Goal: Transaction & Acquisition: Obtain resource

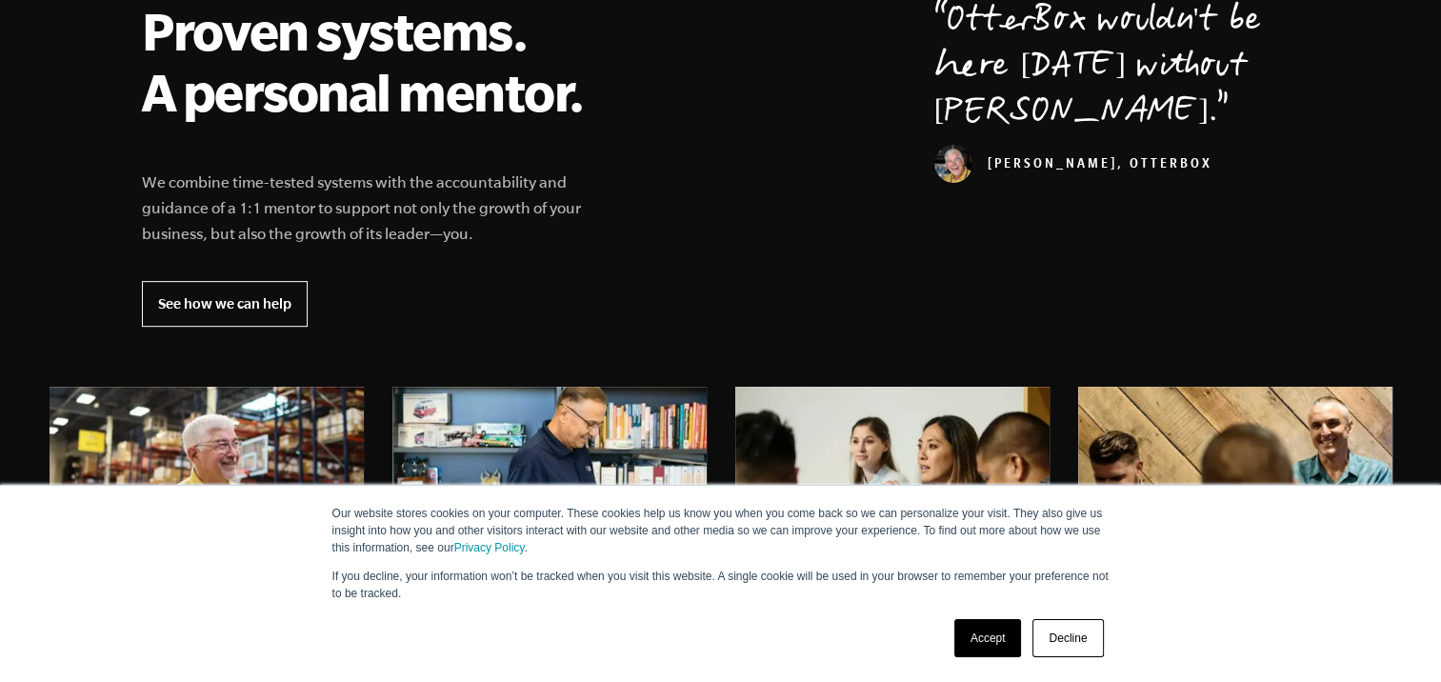
scroll to position [762, 0]
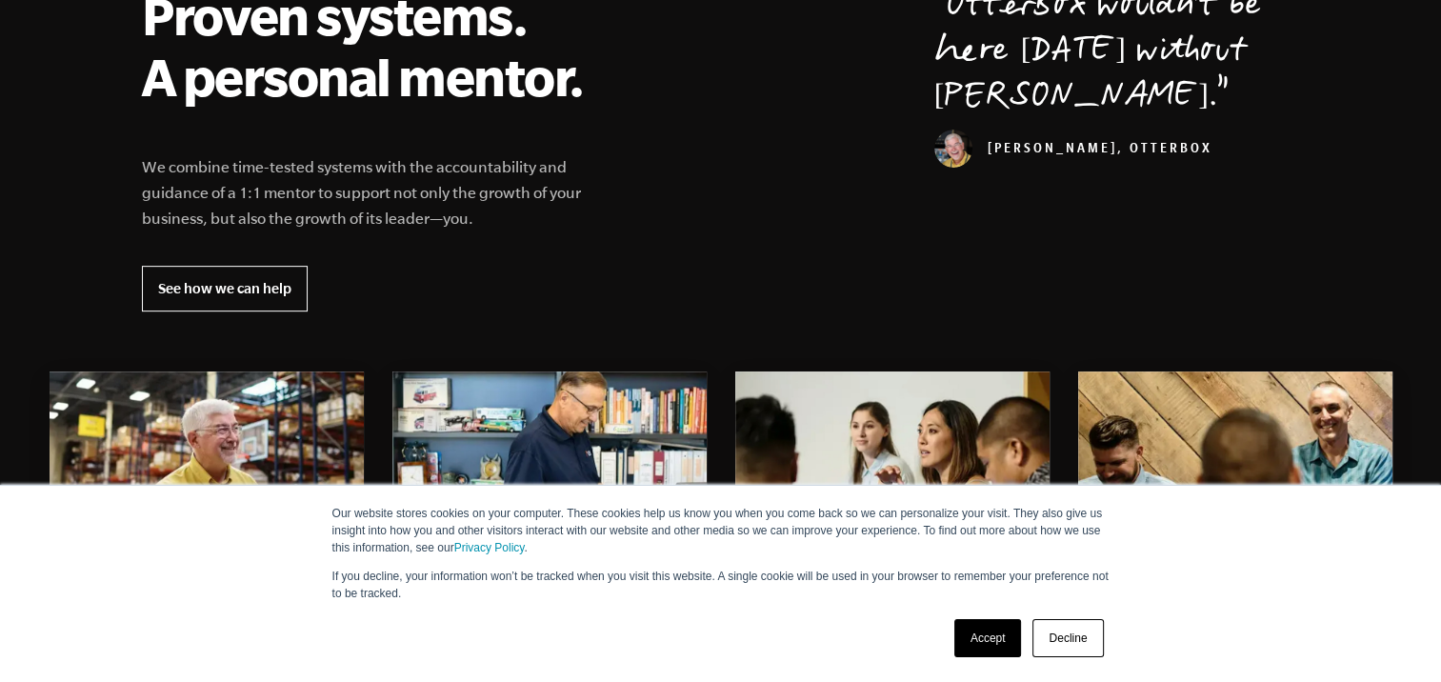
click at [991, 644] on link "Accept" at bounding box center [988, 638] width 68 height 38
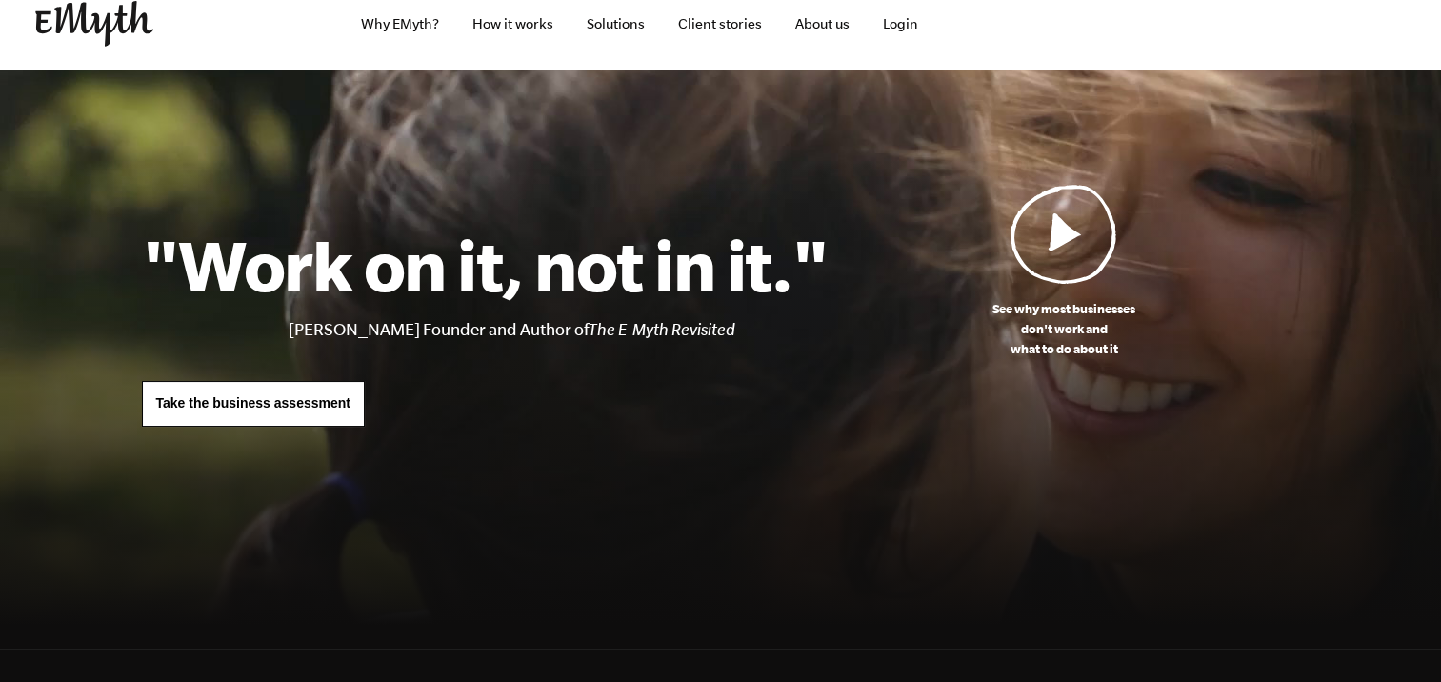
scroll to position [0, 0]
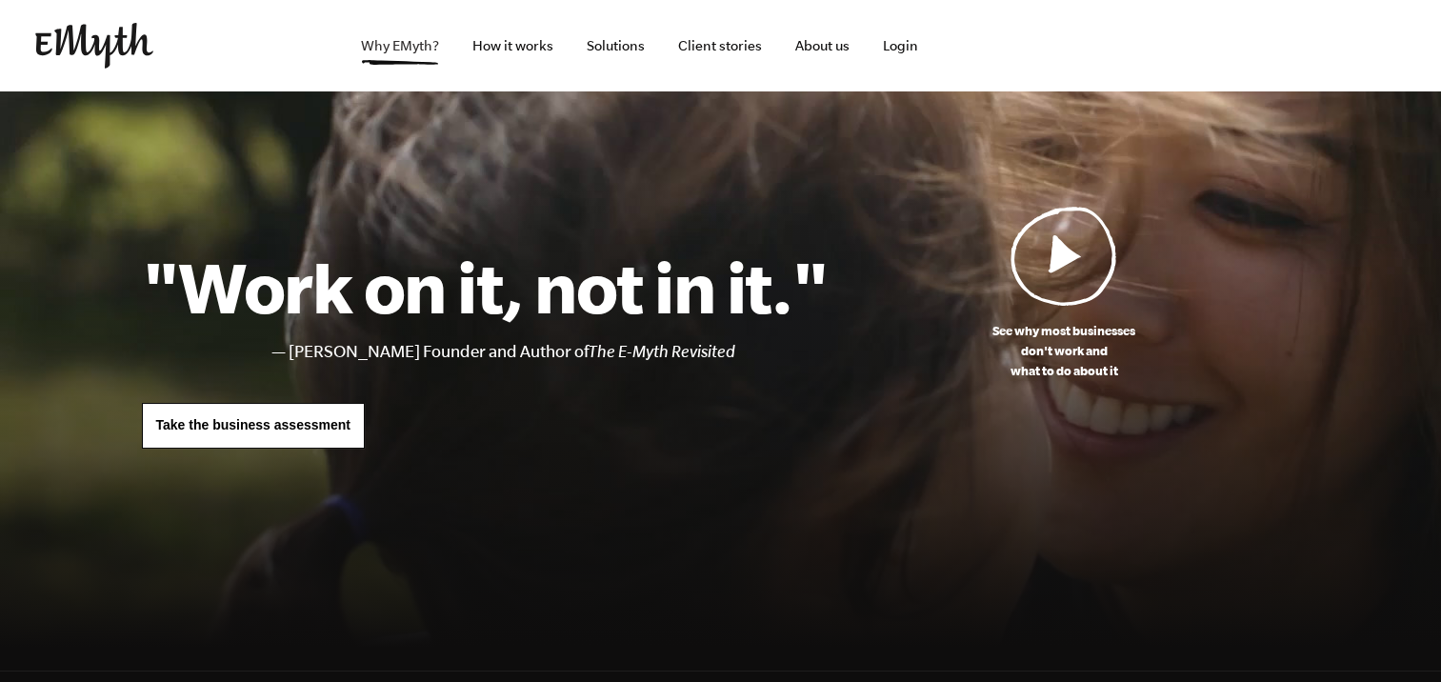
click at [419, 41] on link "Why EMyth?" at bounding box center [400, 45] width 109 height 91
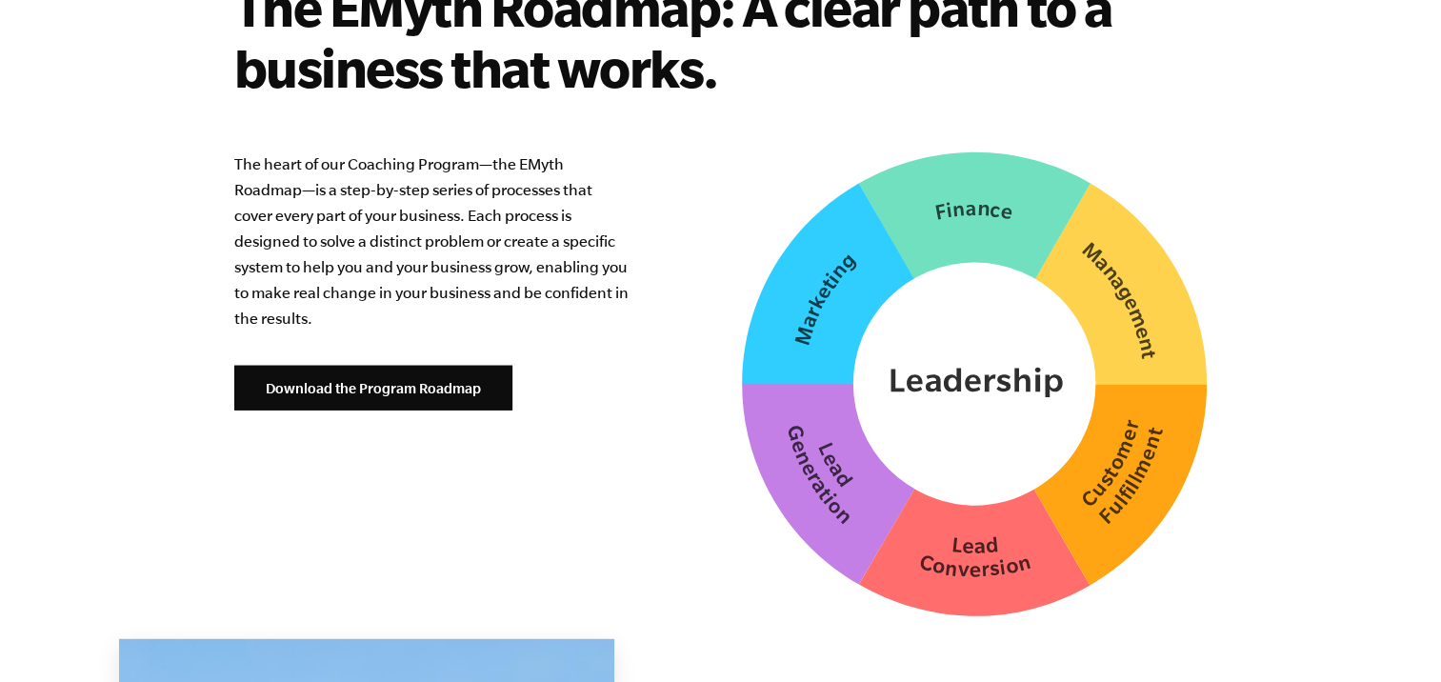
scroll to position [4825, 0]
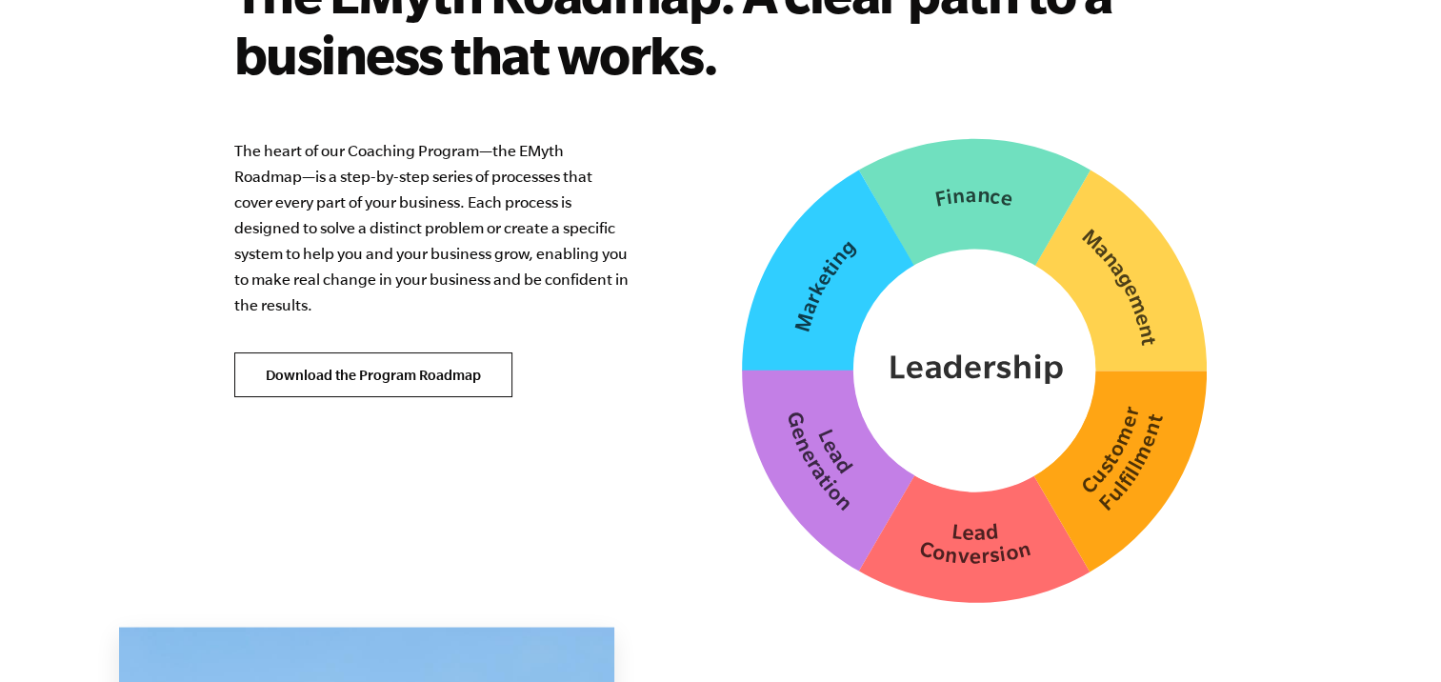
click at [450, 352] on link "Download the Program Roadmap" at bounding box center [373, 375] width 278 height 46
